Goal: Complete application form

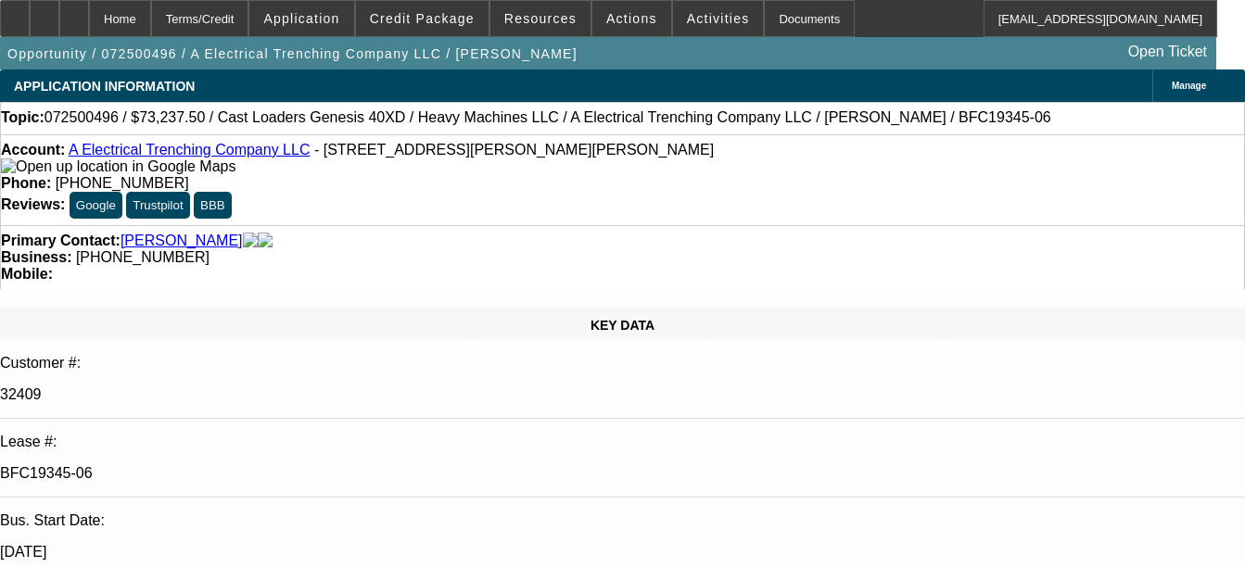
select select "0"
select select "3"
select select "0"
select select "6"
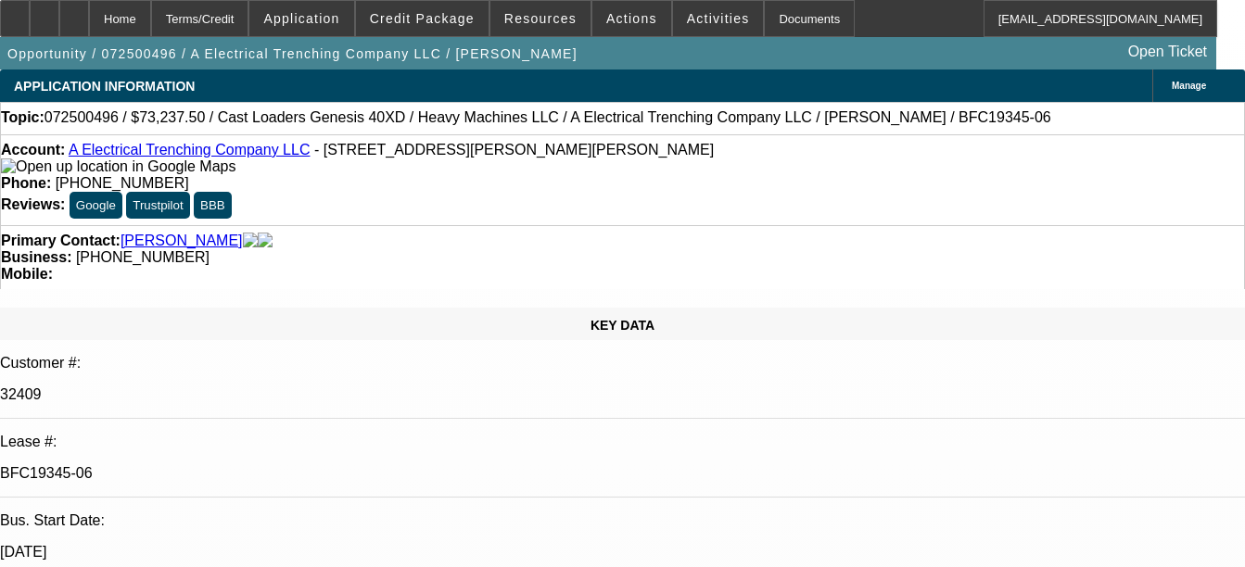
select select "0"
select select "3"
select select "0"
select select "6"
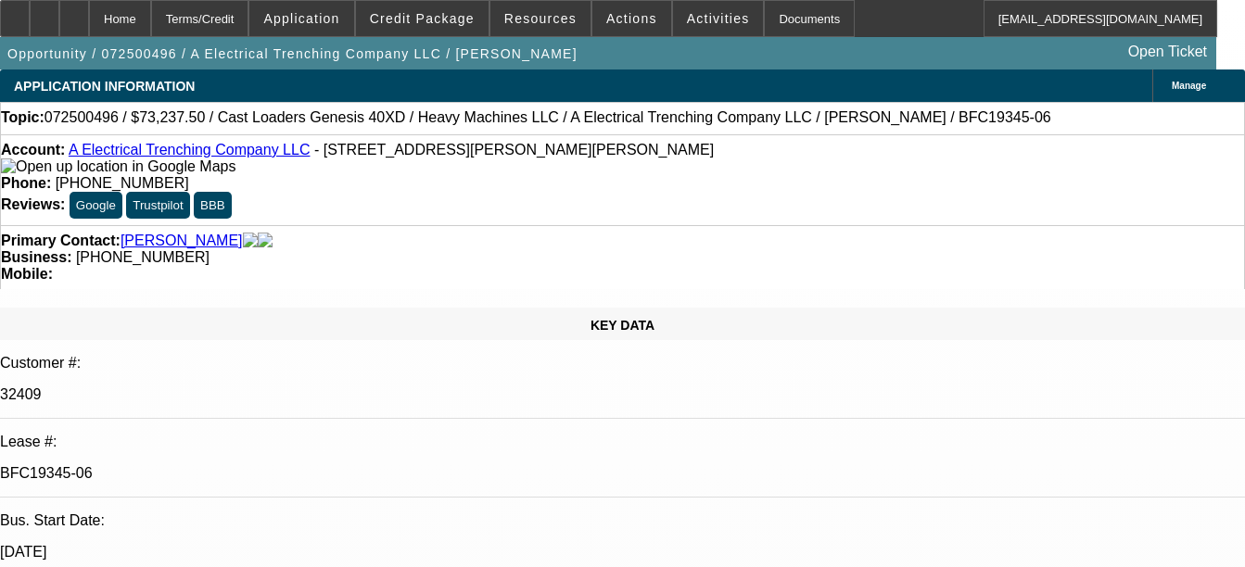
select select "0"
select select "3"
select select "0"
select select "6"
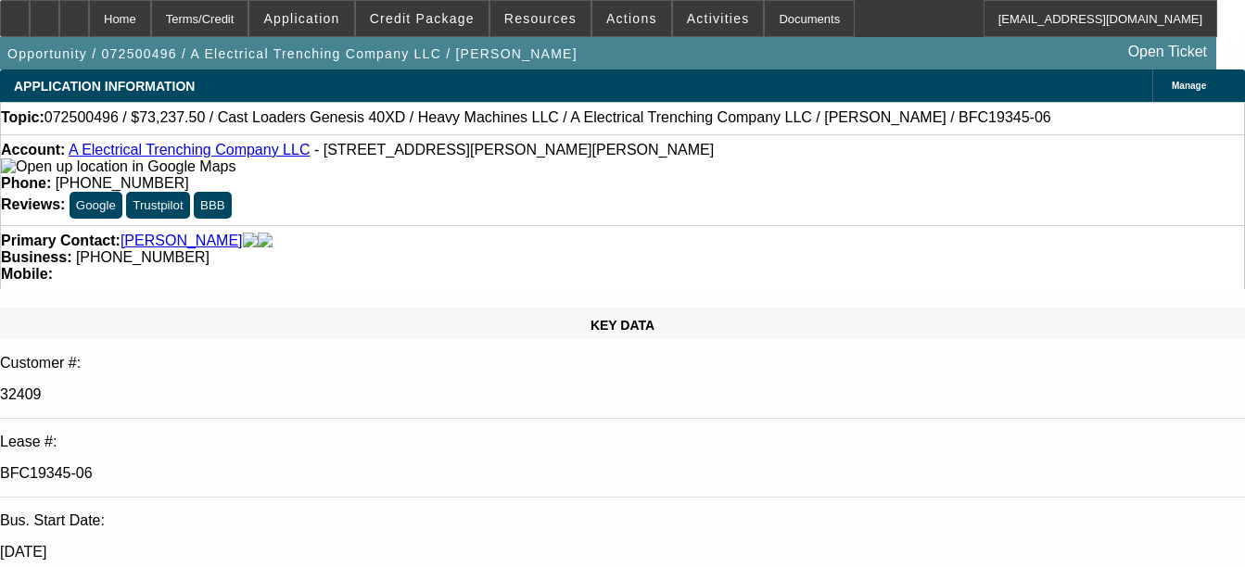
select select "0"
select select "2"
select select "0"
select select "6"
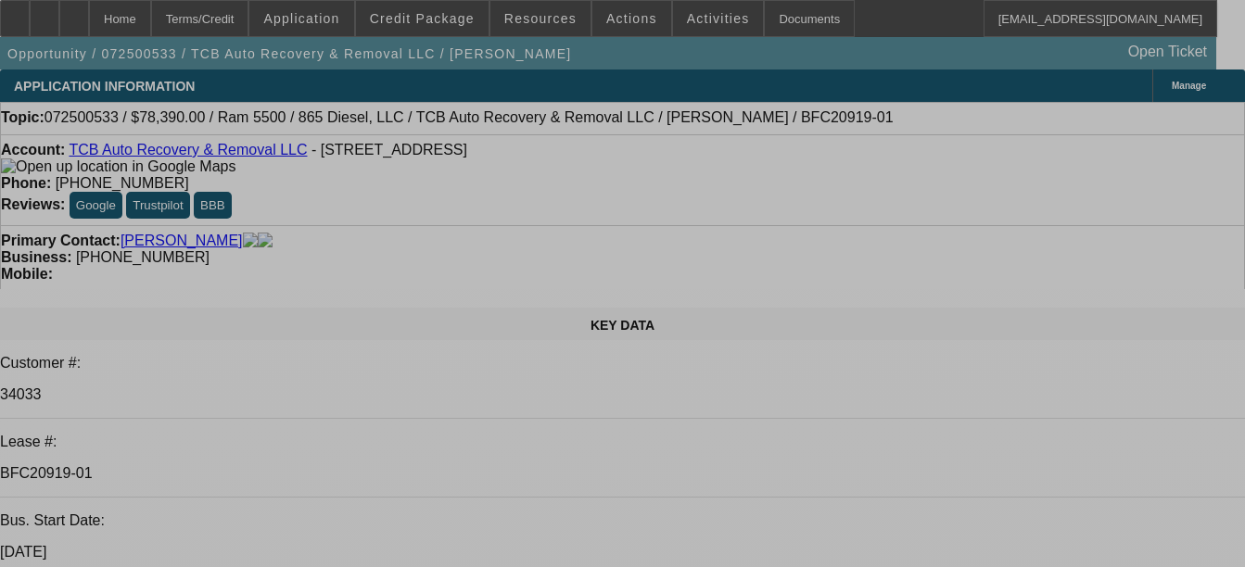
select select "0.1"
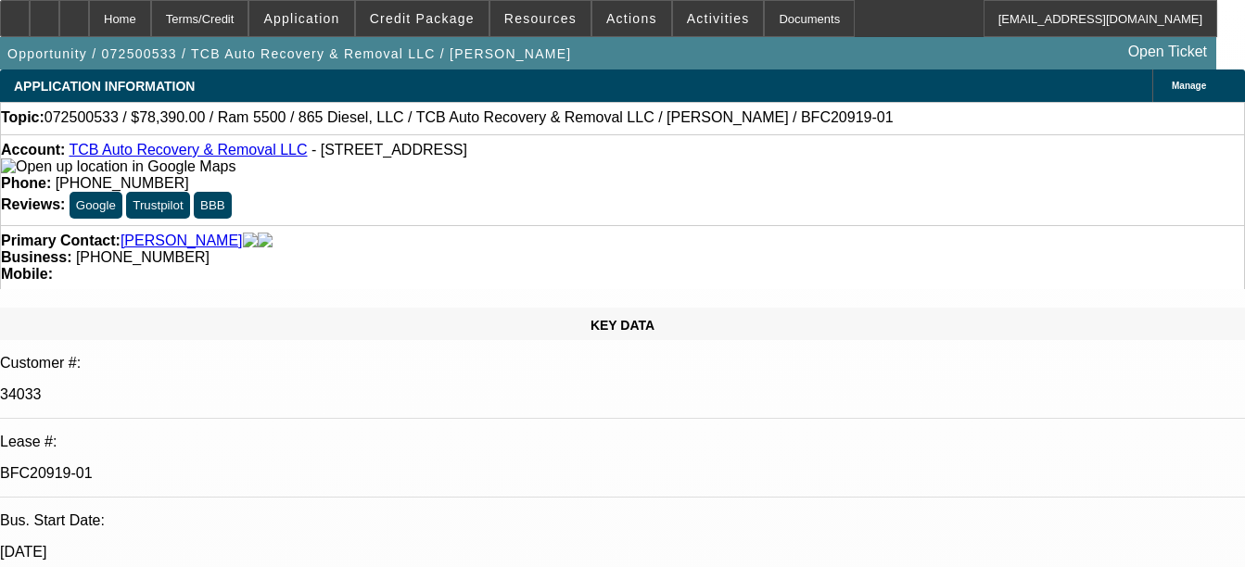
select select "0"
select select "0.1"
select select "0"
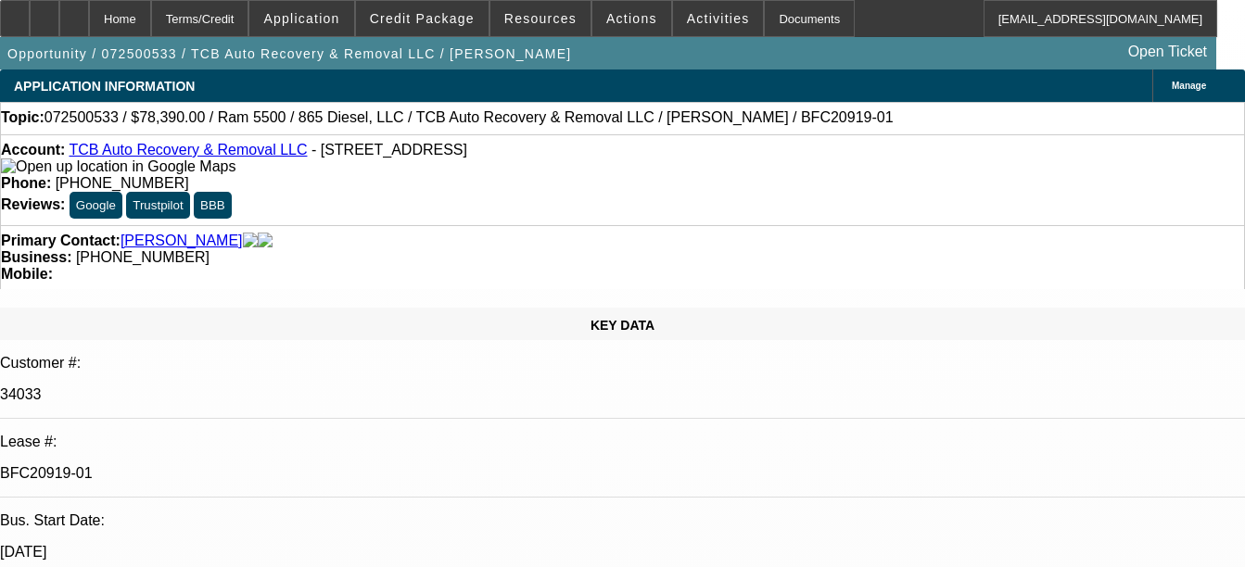
select select "0.1"
select select "0"
select select "0.1"
select select "0"
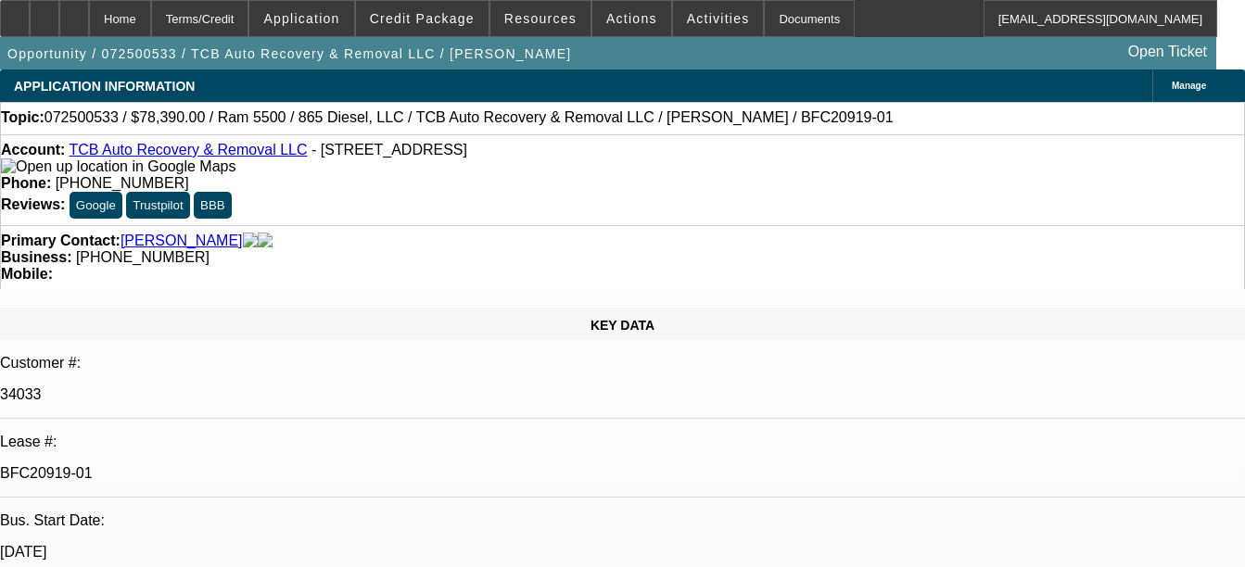
select select "0"
select select "1"
select select "2"
select select "6"
select select "1"
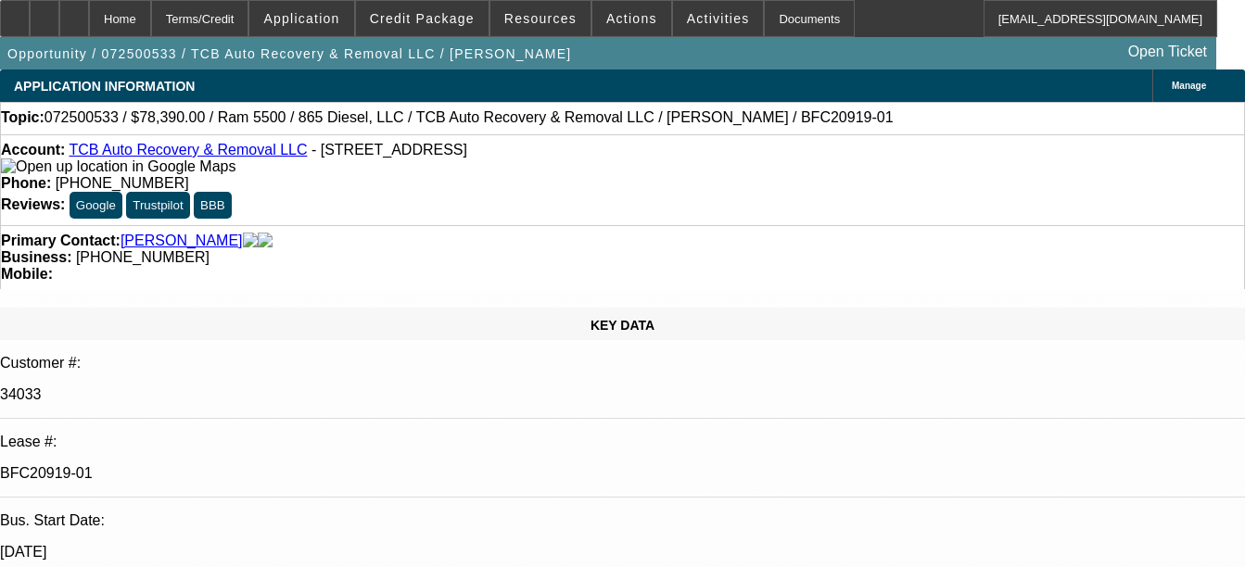
select select "2"
select select "6"
select select "1"
select select "2"
select select "6"
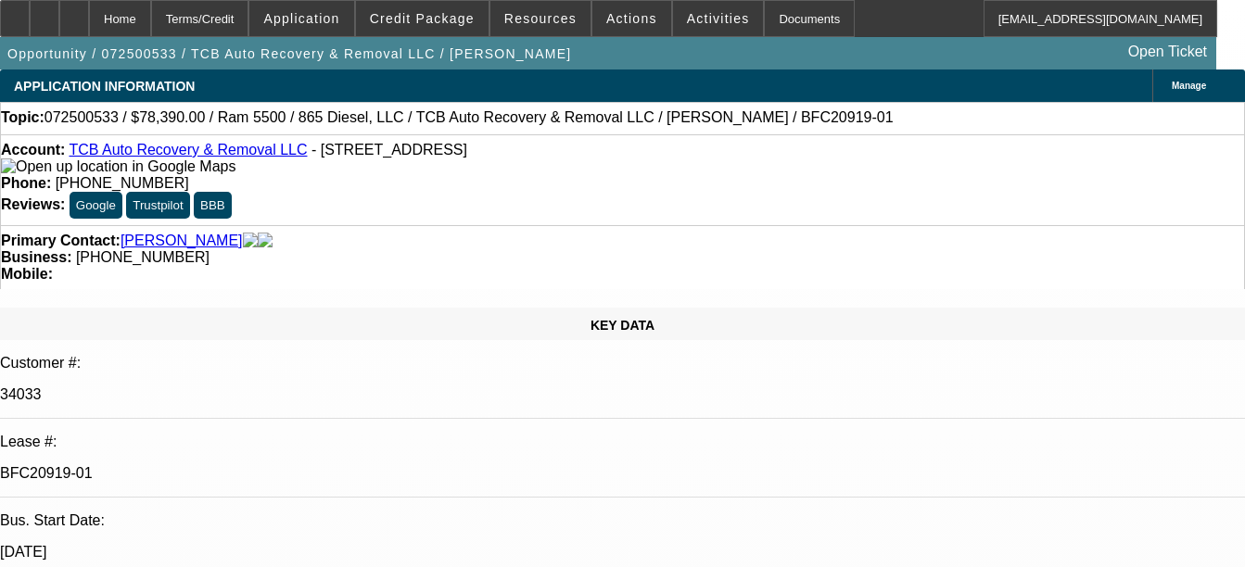
select select "1"
select select "2"
select select "6"
click at [798, 26] on div "Documents" at bounding box center [809, 18] width 91 height 37
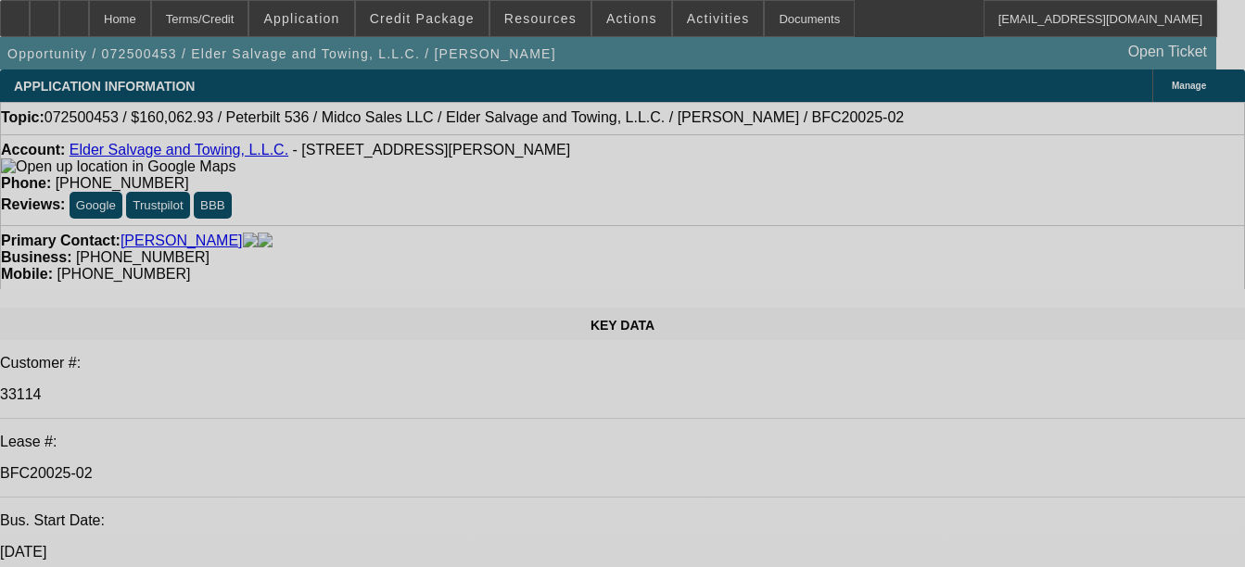
select select "0"
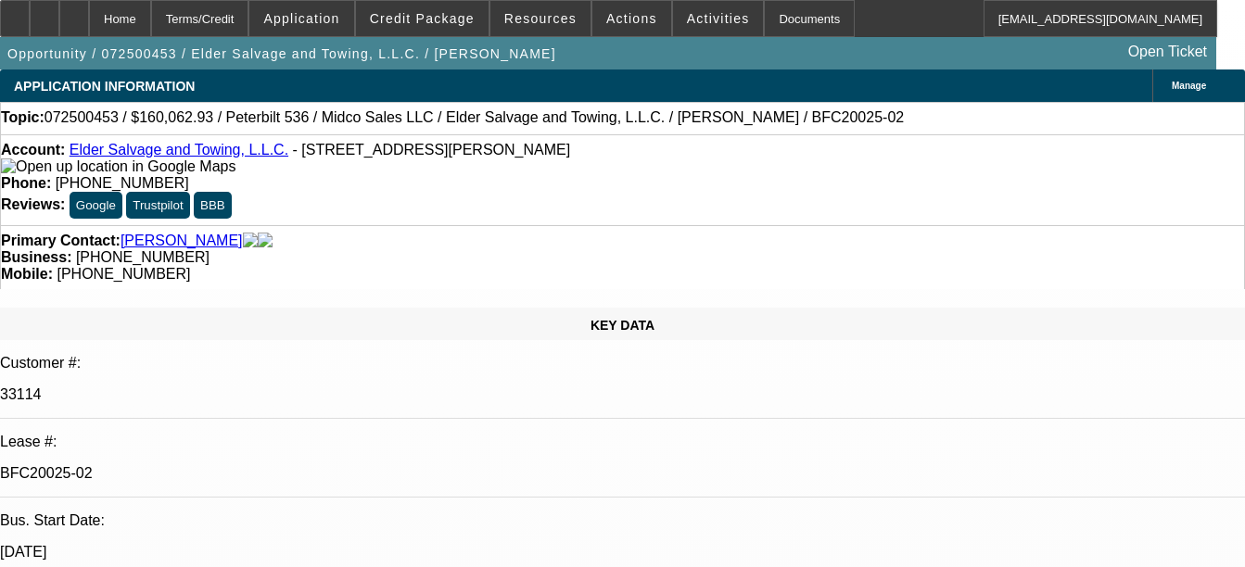
select select "0"
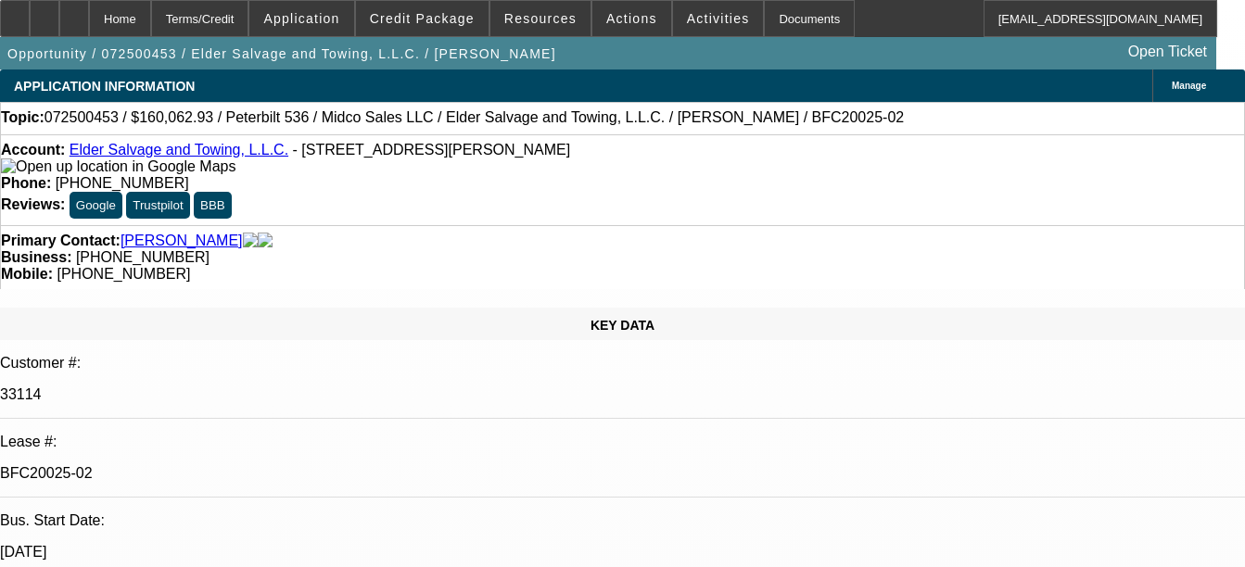
select select "0"
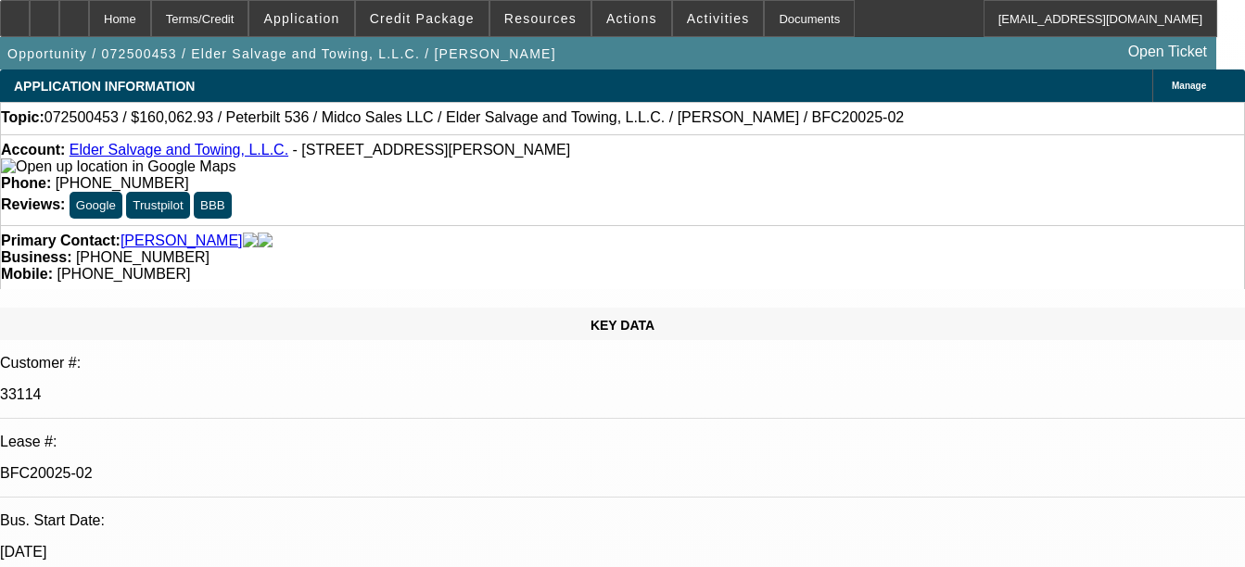
select select "0"
select select "1"
select select "3"
select select "6"
select select "1"
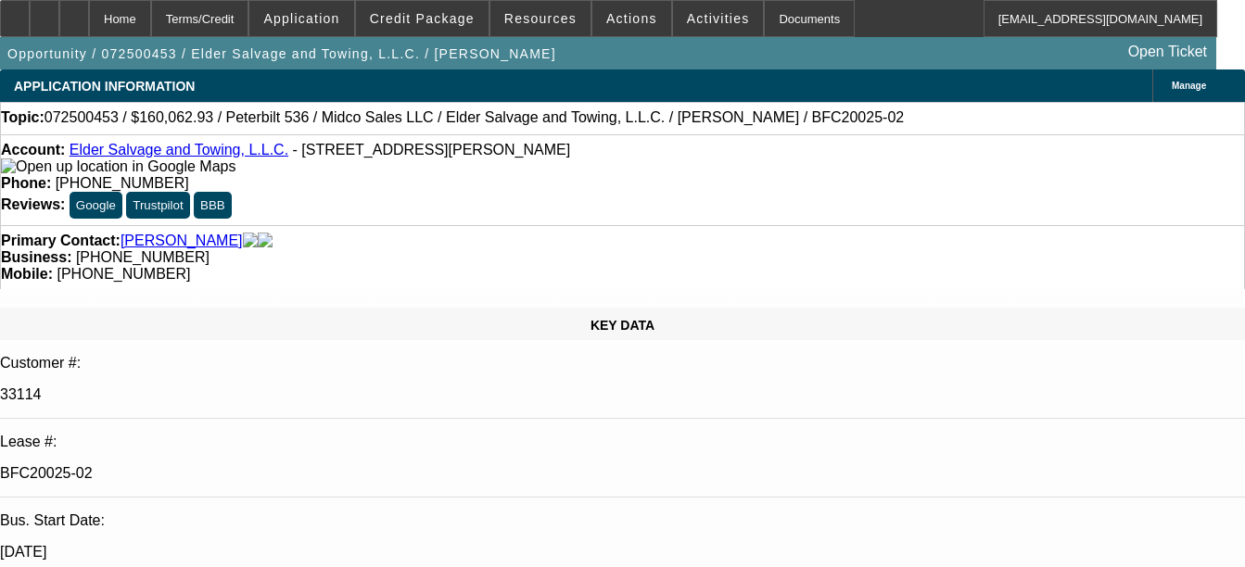
select select "3"
select select "6"
select select "1"
select select "3"
select select "6"
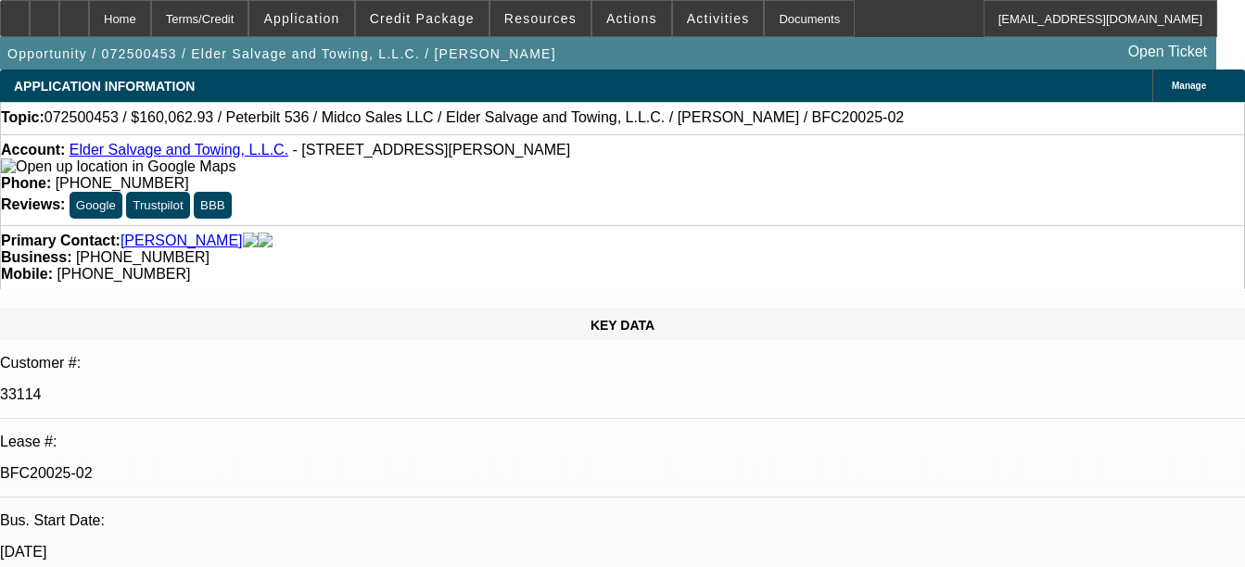
select select "1"
select select "3"
select select "6"
